Goal: Task Accomplishment & Management: Manage account settings

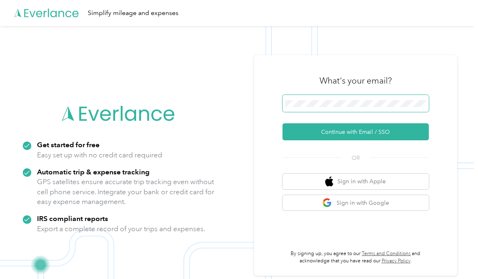
click at [302, 97] on span at bounding box center [355, 103] width 146 height 17
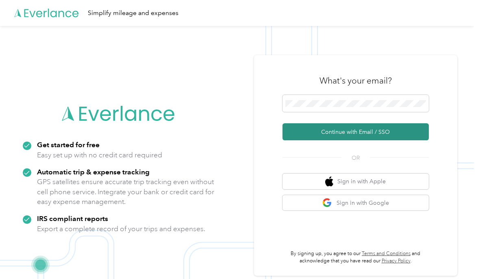
click at [333, 132] on button "Continue with Email / SSO" at bounding box center [355, 131] width 146 height 17
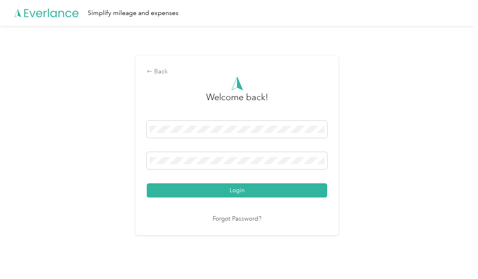
click at [242, 192] on button "Login" at bounding box center [237, 191] width 180 height 14
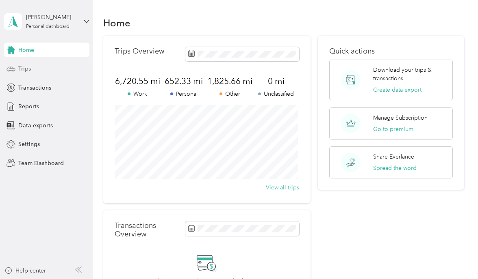
click at [22, 65] on span "Trips" at bounding box center [24, 69] width 13 height 9
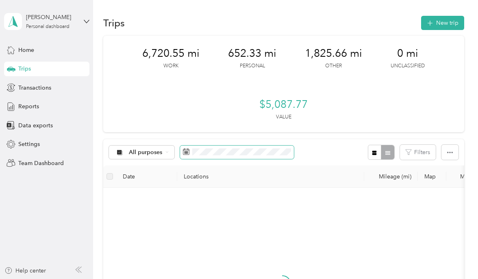
click at [205, 147] on span at bounding box center [237, 153] width 114 height 14
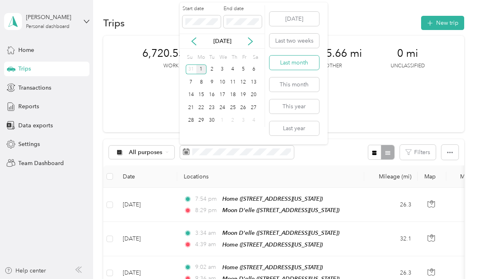
click at [283, 64] on button "Last month" at bounding box center [294, 63] width 50 height 14
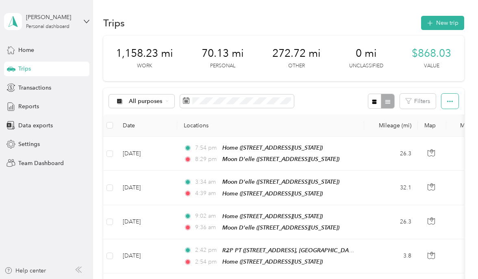
click at [452, 109] on button "button" at bounding box center [449, 101] width 17 height 15
click at [442, 179] on span "Export" at bounding box center [435, 182] width 17 height 7
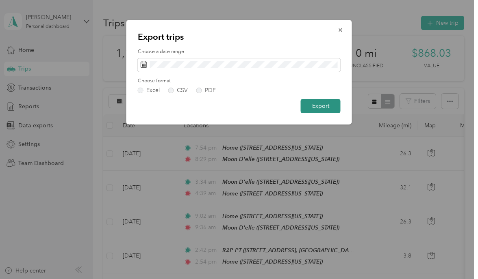
click at [312, 104] on button "Export" at bounding box center [320, 106] width 40 height 14
